Goal: Task Accomplishment & Management: Manage account settings

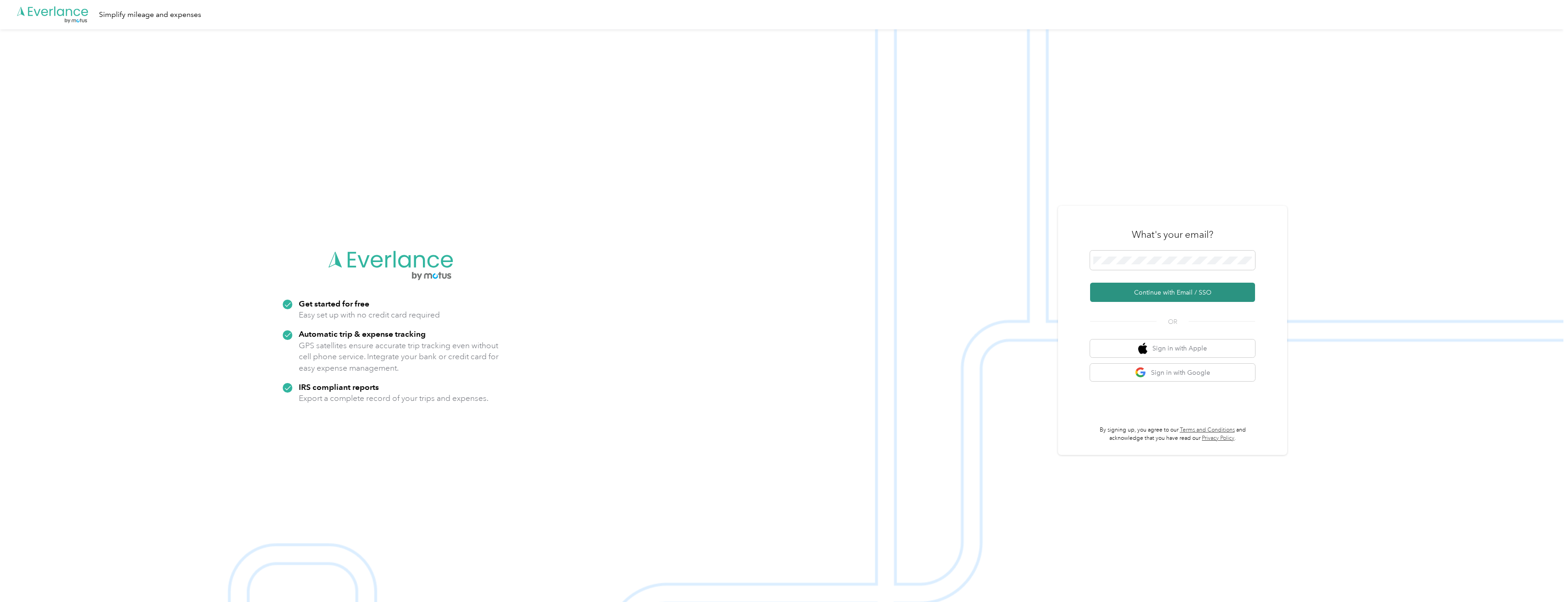
click at [1161, 290] on button "Continue with Email / SSO" at bounding box center [1172, 292] width 165 height 19
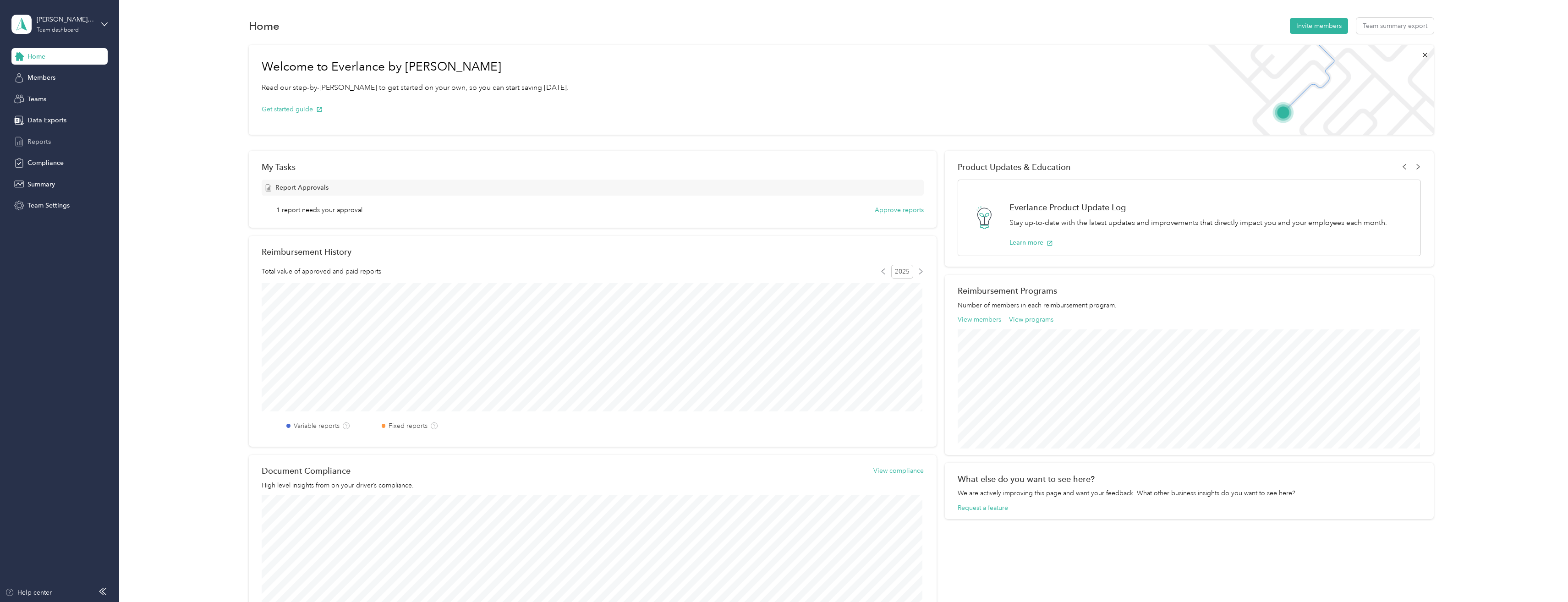
click at [41, 141] on span "Reports" at bounding box center [39, 142] width 23 height 10
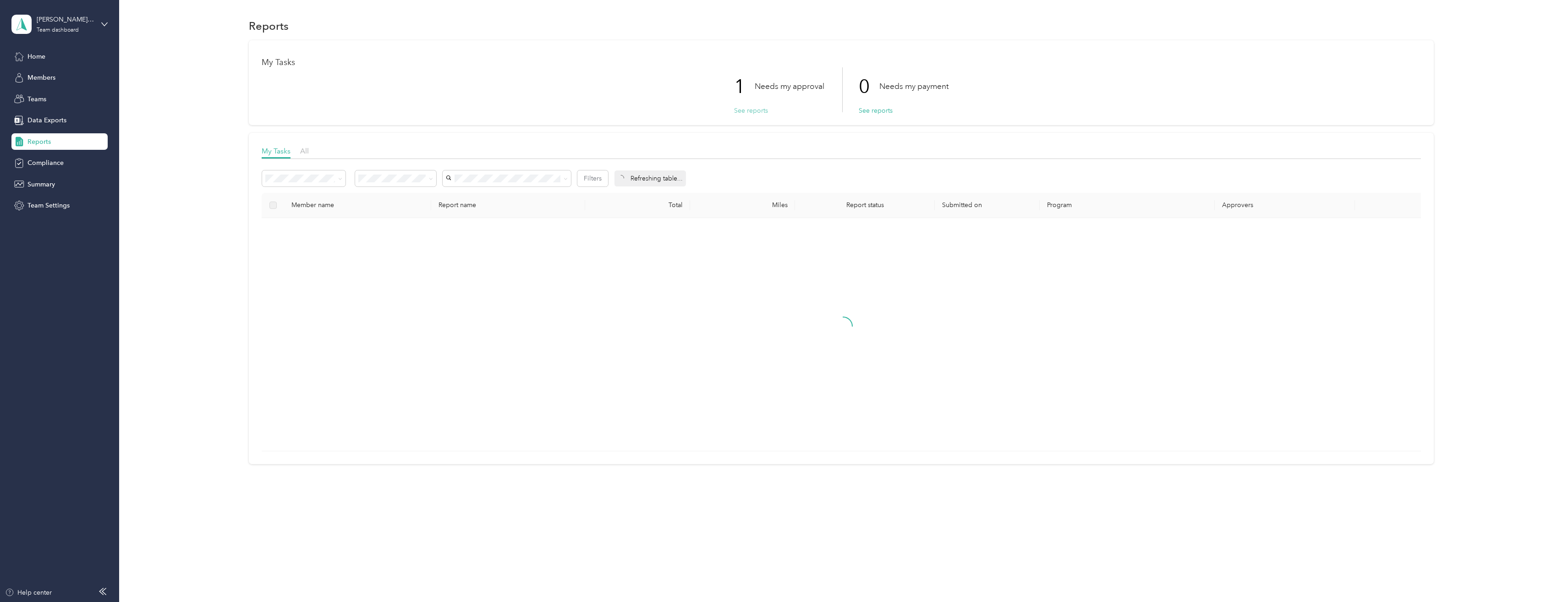
click at [746, 110] on button "See reports" at bounding box center [751, 111] width 34 height 10
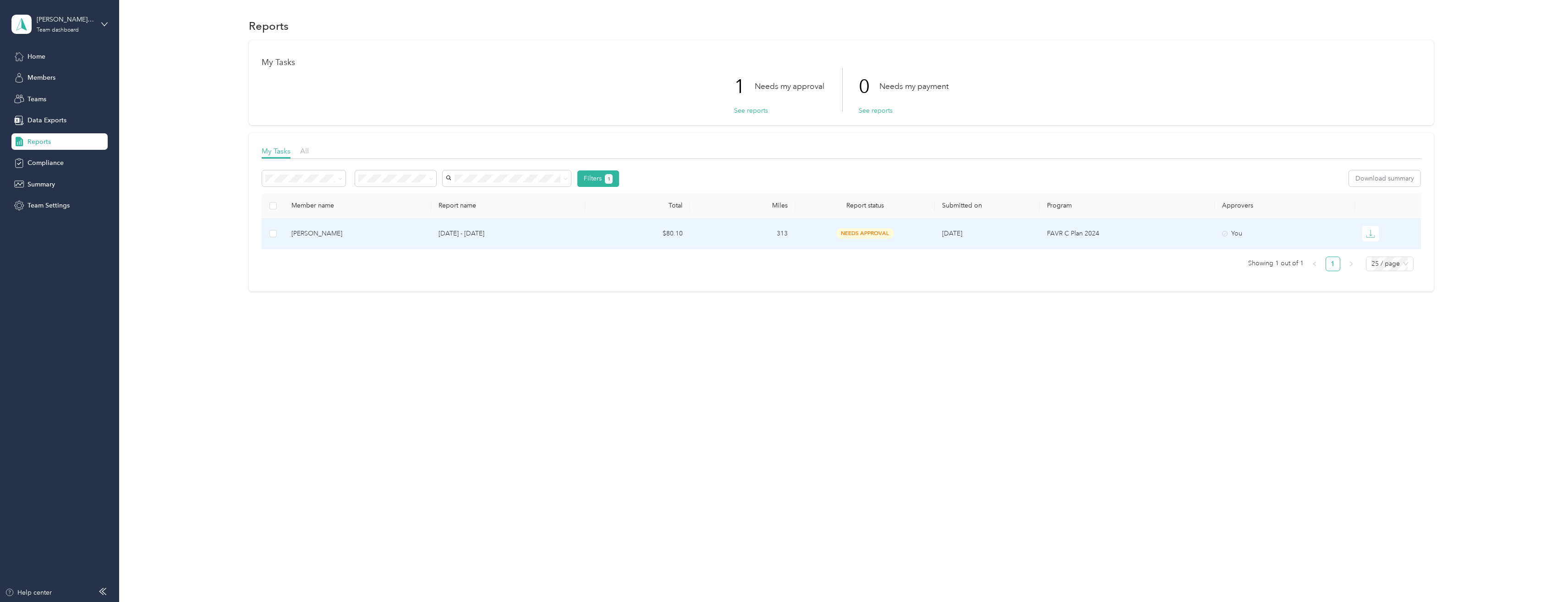
click at [859, 229] on span "needs approval" at bounding box center [865, 233] width 58 height 10
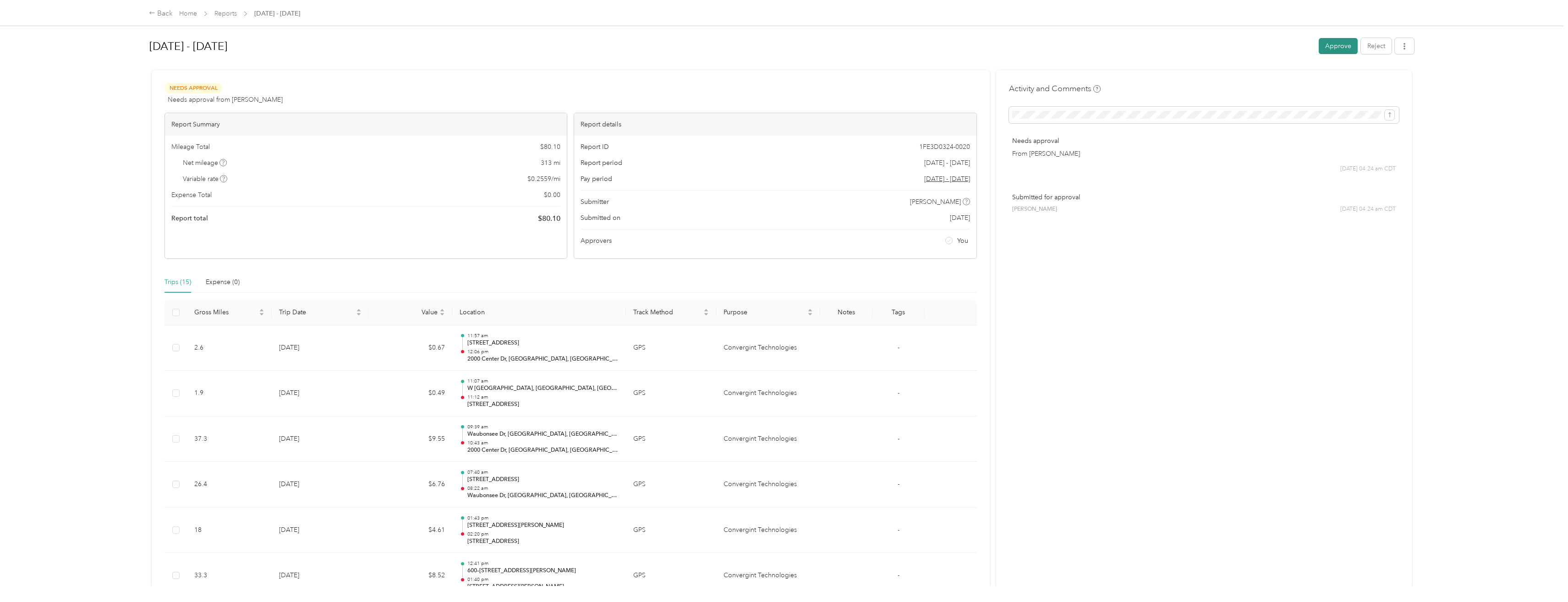
click at [1318, 44] on button "Approve" at bounding box center [1338, 46] width 39 height 16
click at [1330, 47] on button "Approve" at bounding box center [1338, 46] width 39 height 16
